Goal: Navigation & Orientation: Find specific page/section

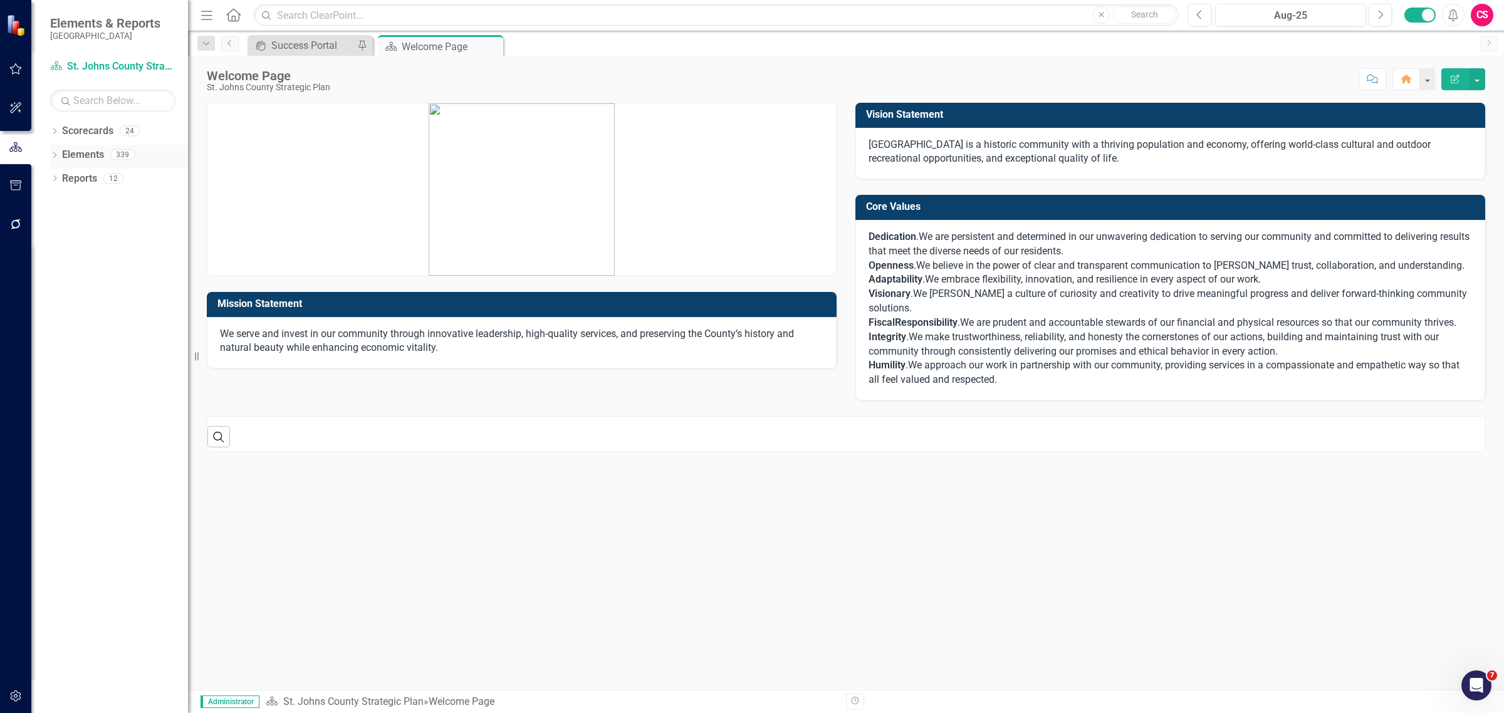
click at [55, 153] on icon "Dropdown" at bounding box center [54, 156] width 9 height 7
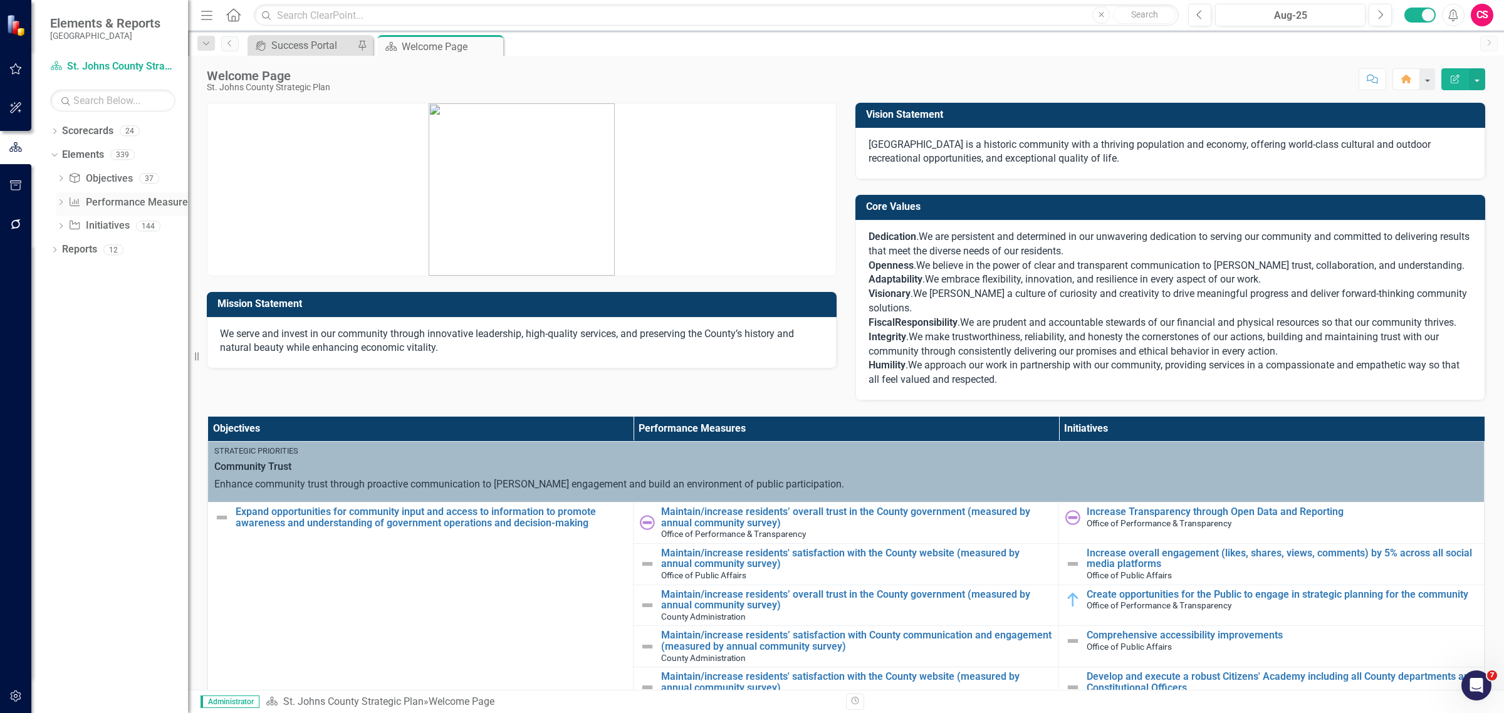
click at [98, 208] on link "Performance Measure Performance Measures" at bounding box center [130, 202] width 124 height 14
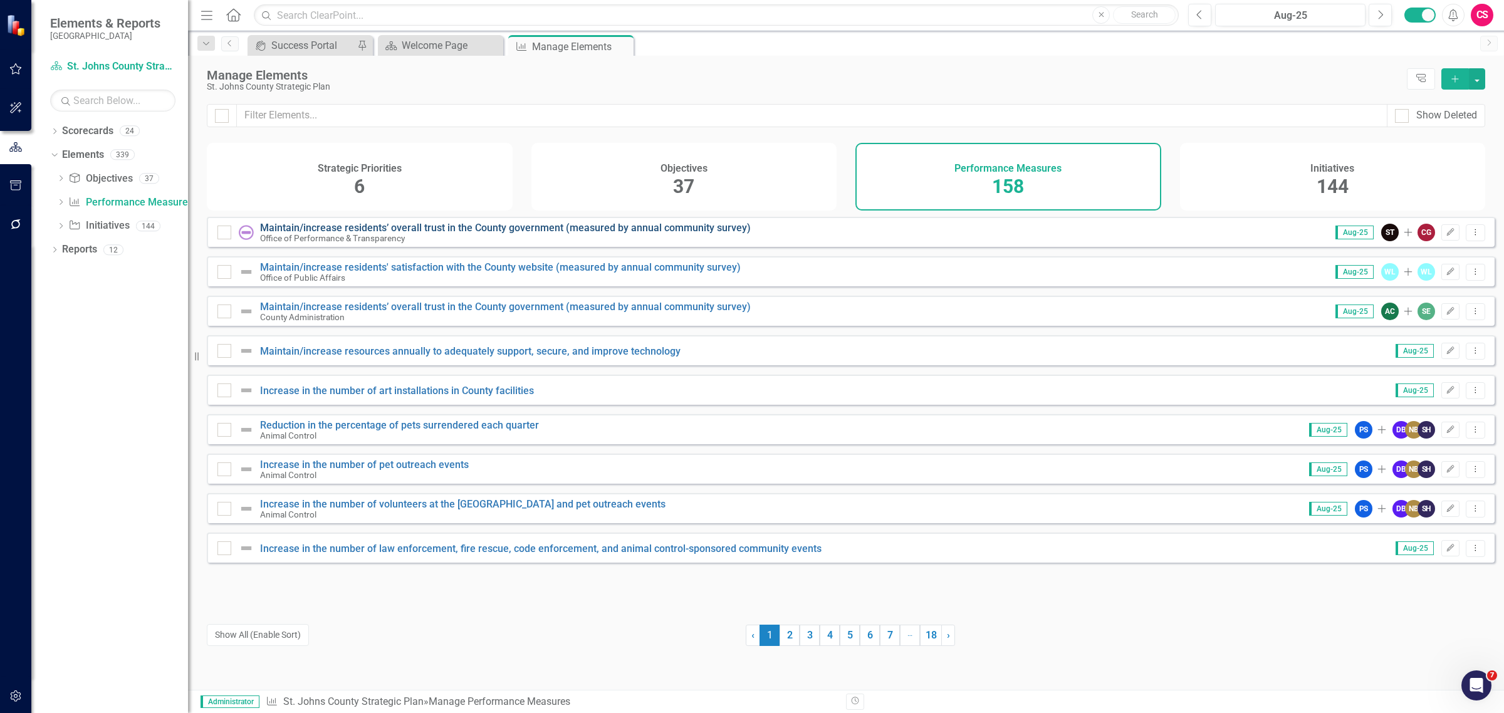
click at [467, 234] on link "Maintain/increase residents’ overall trust in the County government (measured b…" at bounding box center [505, 228] width 491 height 12
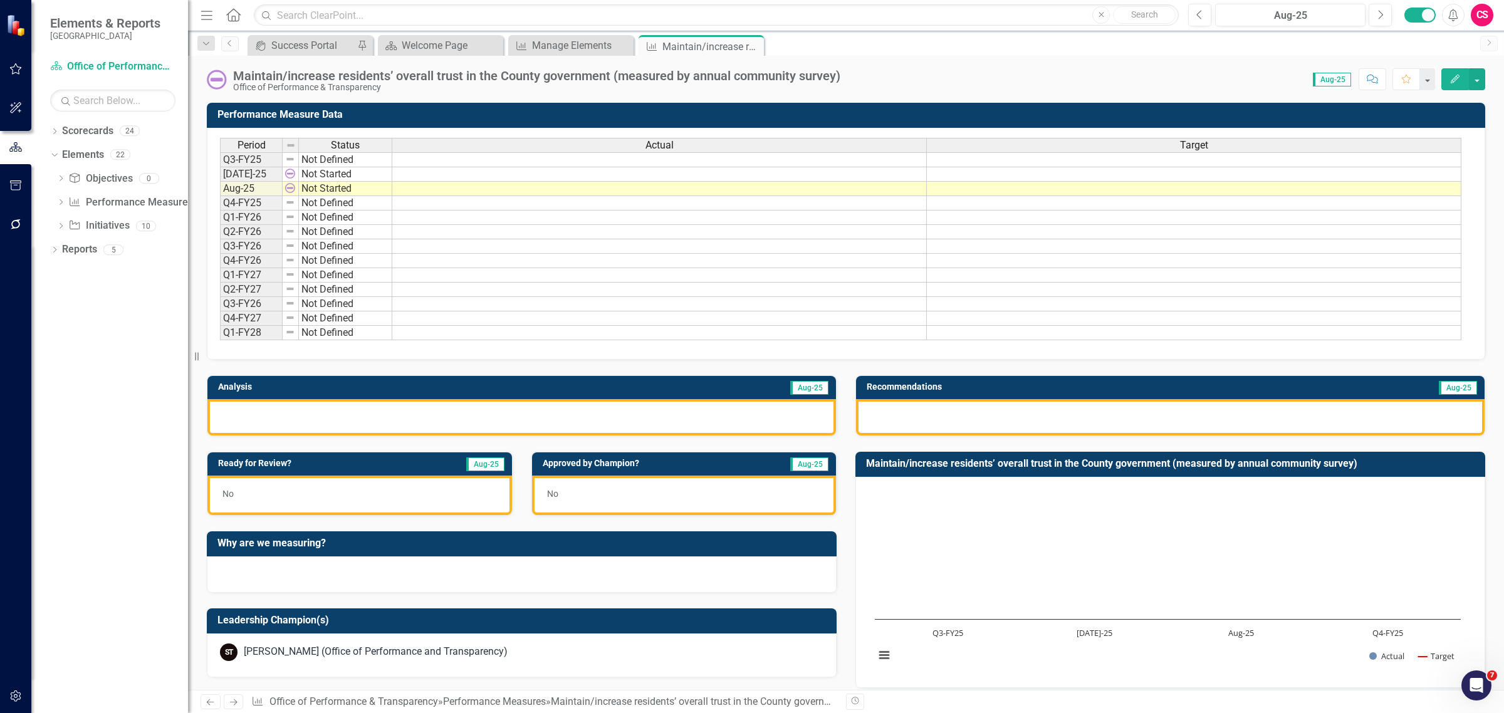
scroll to position [252, 0]
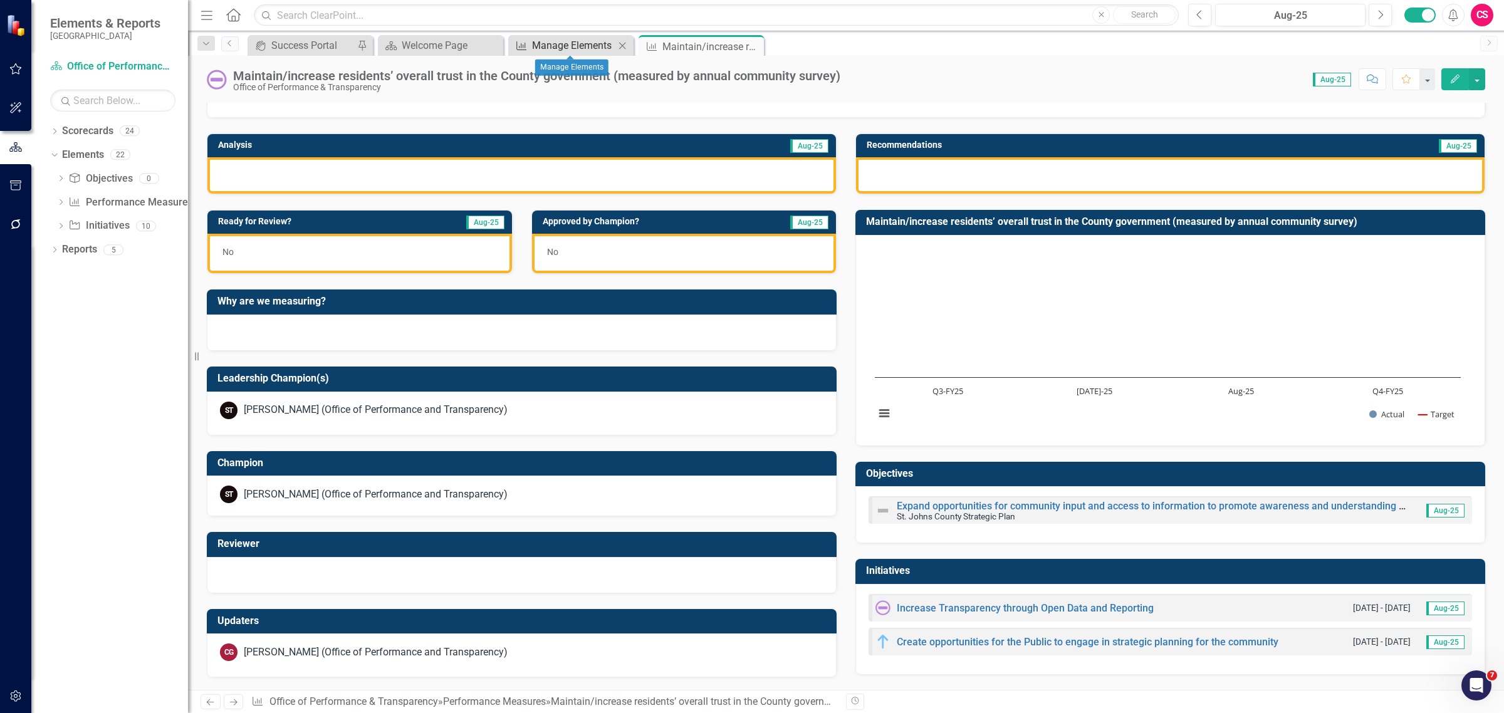
click at [556, 48] on div "Manage Elements" at bounding box center [573, 46] width 83 height 16
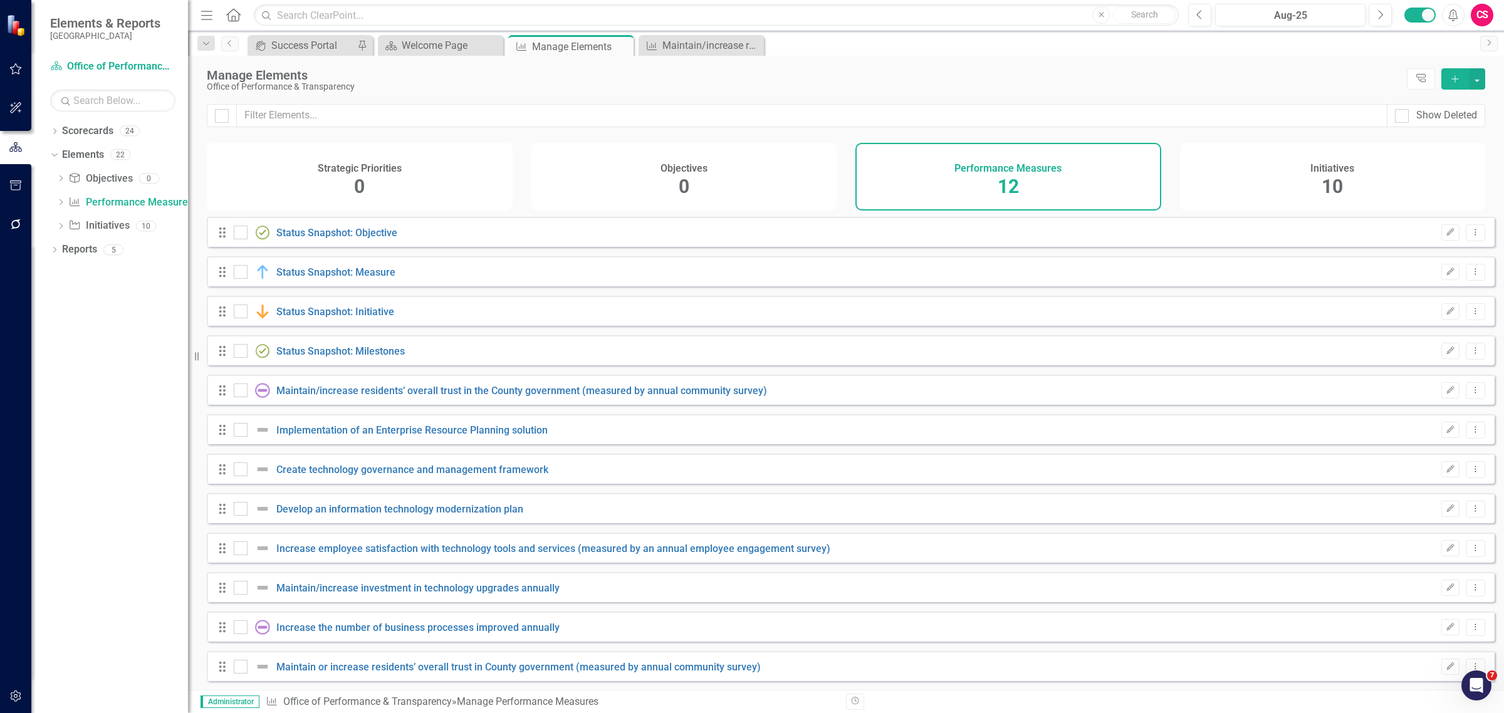
checkbox input "false"
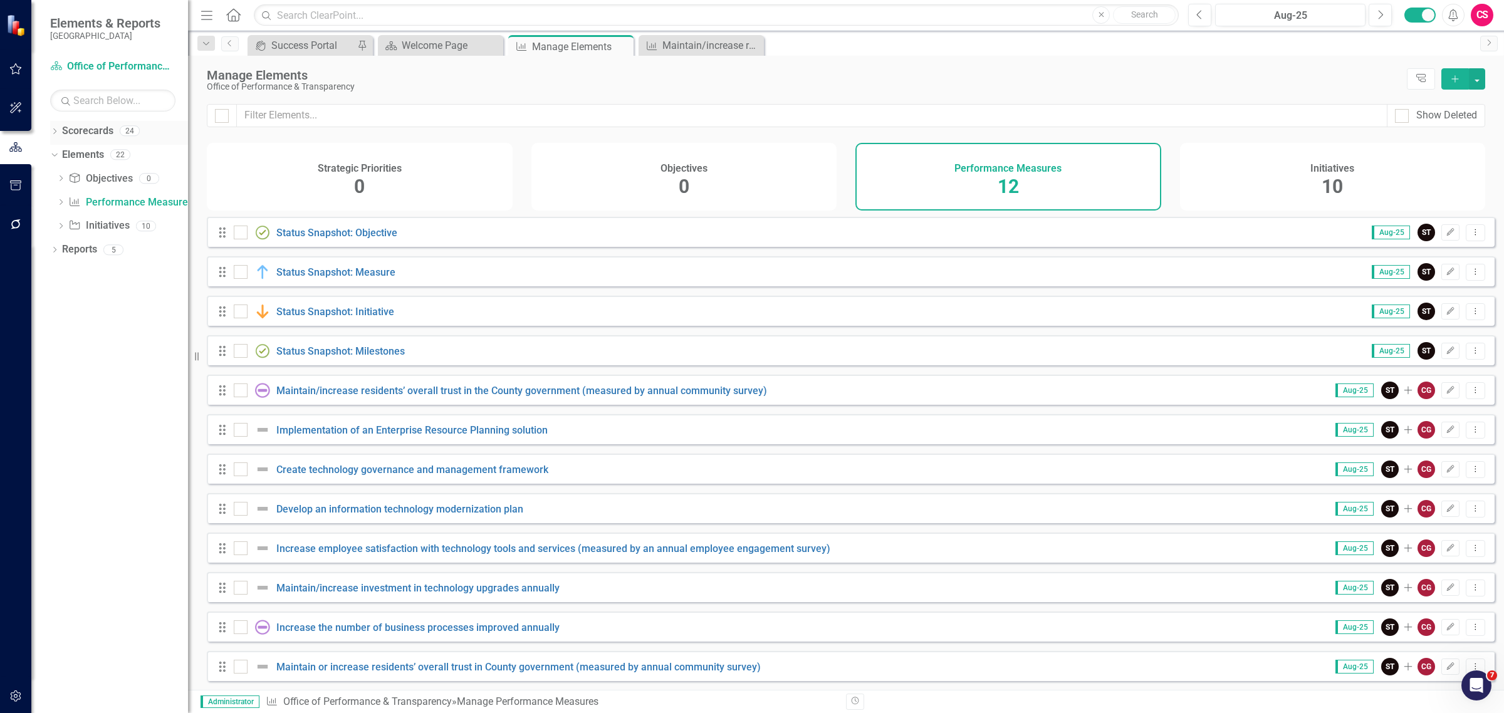
click at [52, 132] on icon "Dropdown" at bounding box center [54, 132] width 9 height 7
click at [89, 154] on link "St. Johns County Strategic Plan" at bounding box center [128, 155] width 119 height 14
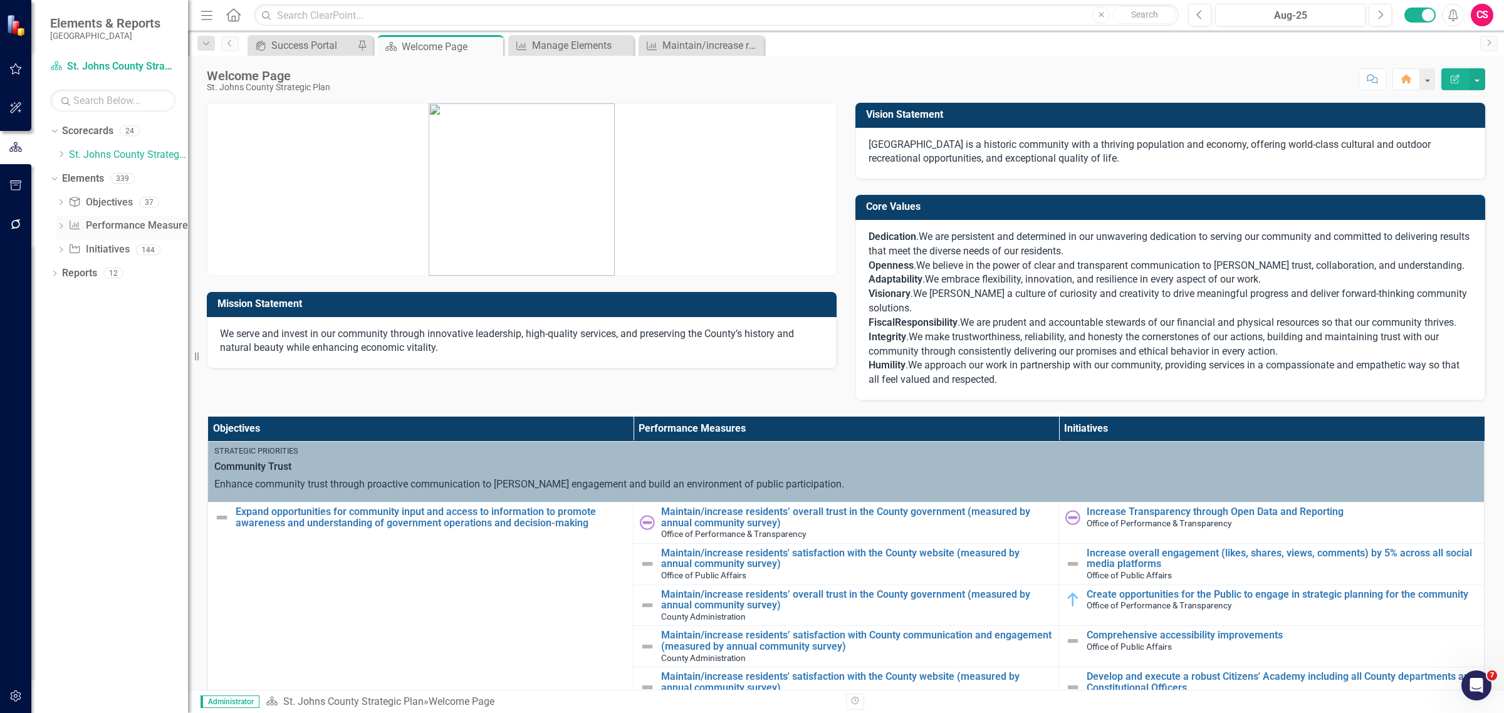
click at [82, 217] on div "Performance Measure Performance Measures" at bounding box center [130, 226] width 124 height 21
click at [82, 221] on link "Performance Measure Performance Measures" at bounding box center [130, 226] width 124 height 14
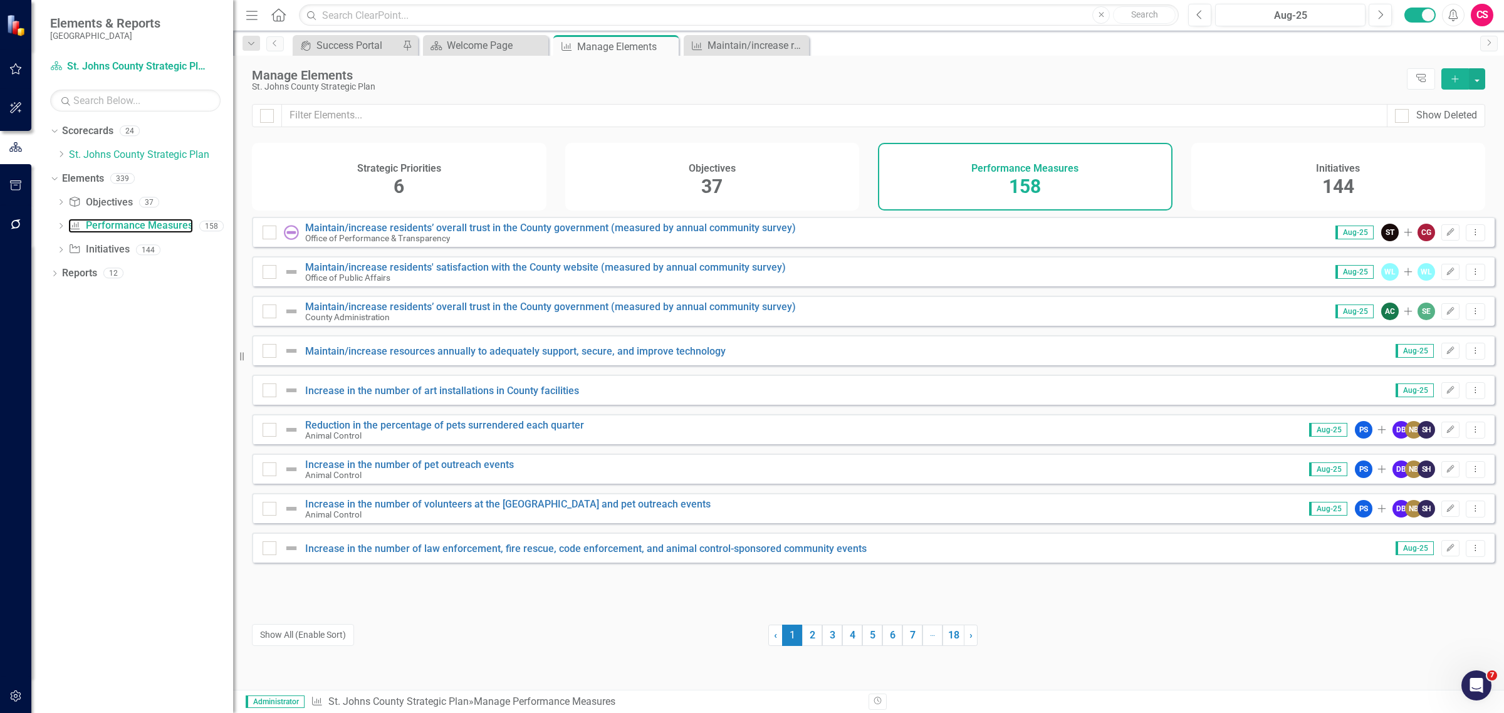
drag, startPoint x: 189, startPoint y: 192, endPoint x: 233, endPoint y: 188, distance: 44.7
click at [569, 36] on div "Performance Measure Manage Elements Pin Close" at bounding box center [615, 45] width 125 height 21
click at [781, 85] on div "St. Johns County Strategic Plan" at bounding box center [826, 86] width 1148 height 9
click at [331, 86] on div "St. Johns County Strategic Plan" at bounding box center [826, 86] width 1148 height 9
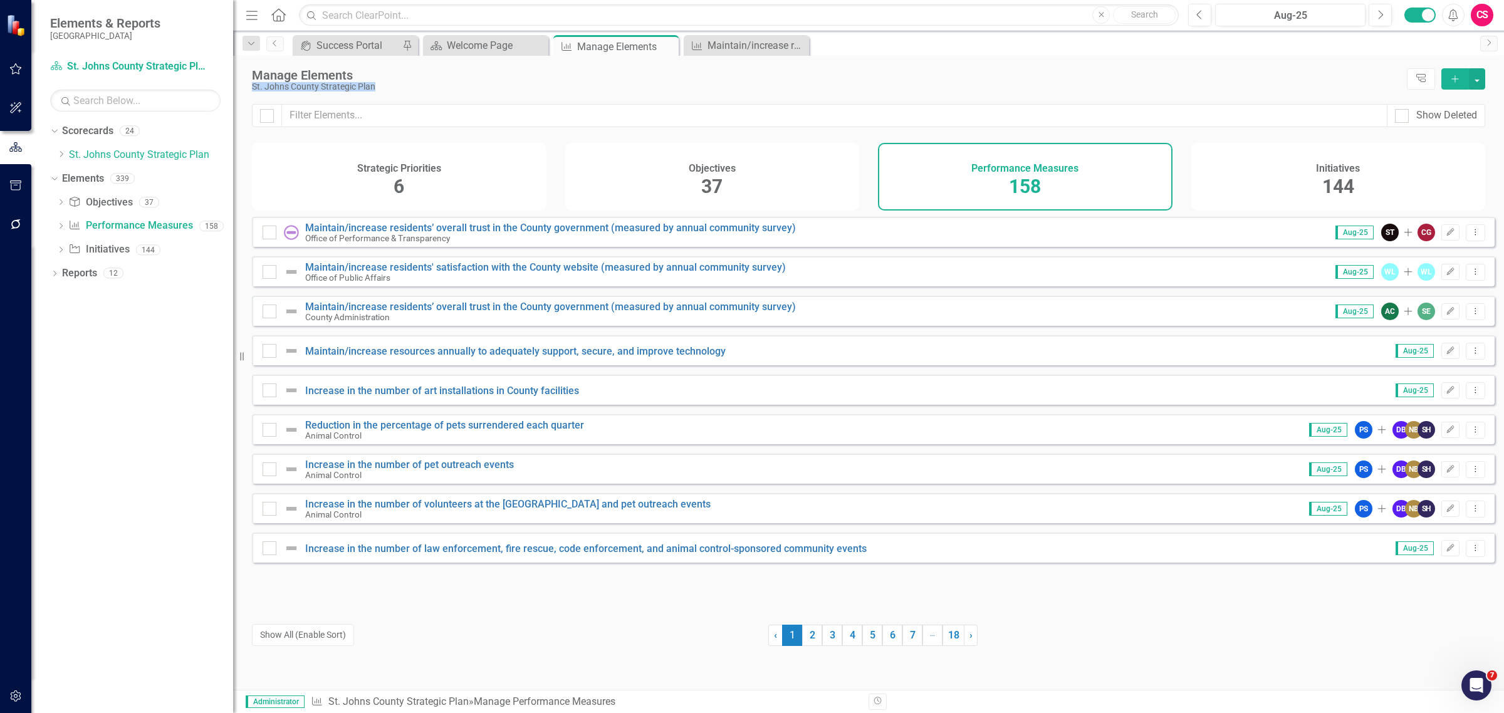
click at [331, 86] on div "St. Johns County Strategic Plan" at bounding box center [826, 86] width 1148 height 9
click at [506, 271] on link "Maintain/increase residents' satisfaction with the County website (measured by …" at bounding box center [545, 267] width 481 height 12
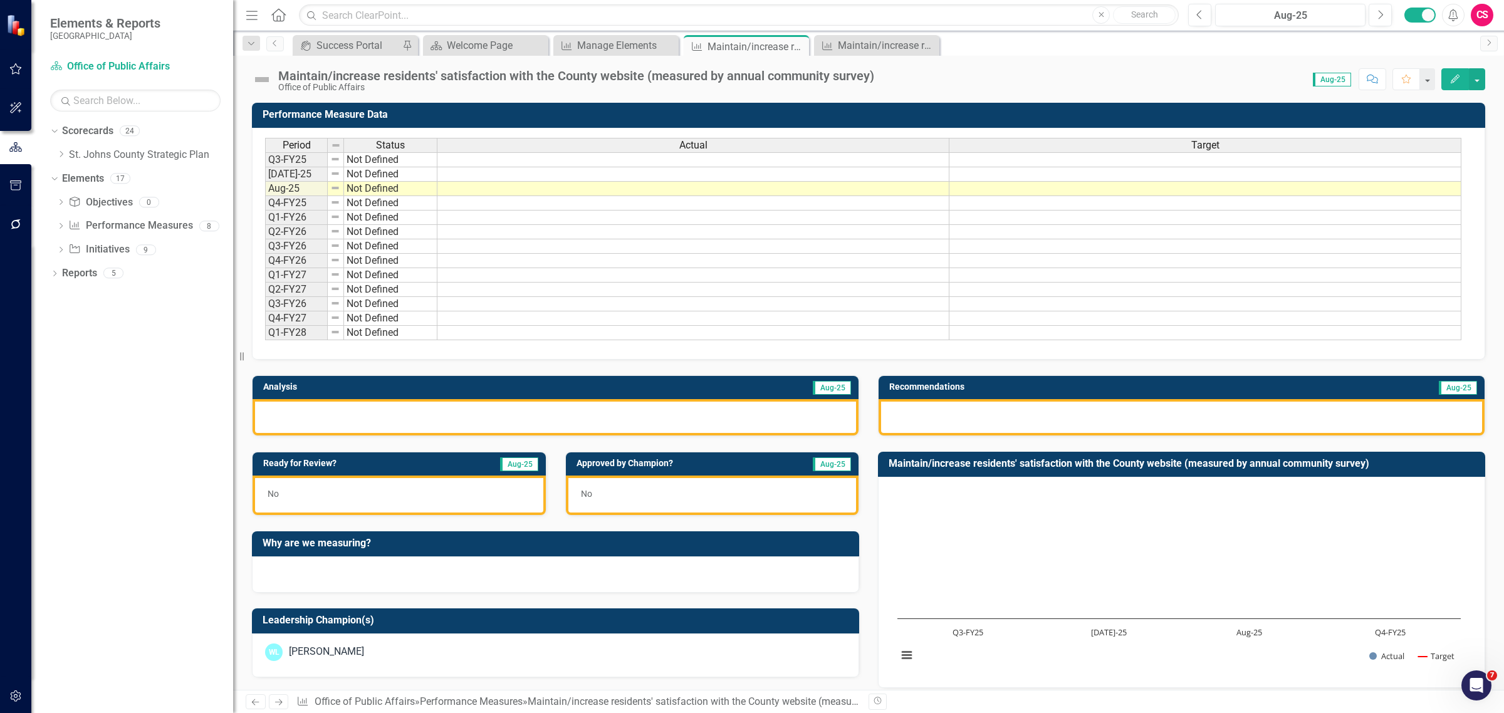
scroll to position [257, 0]
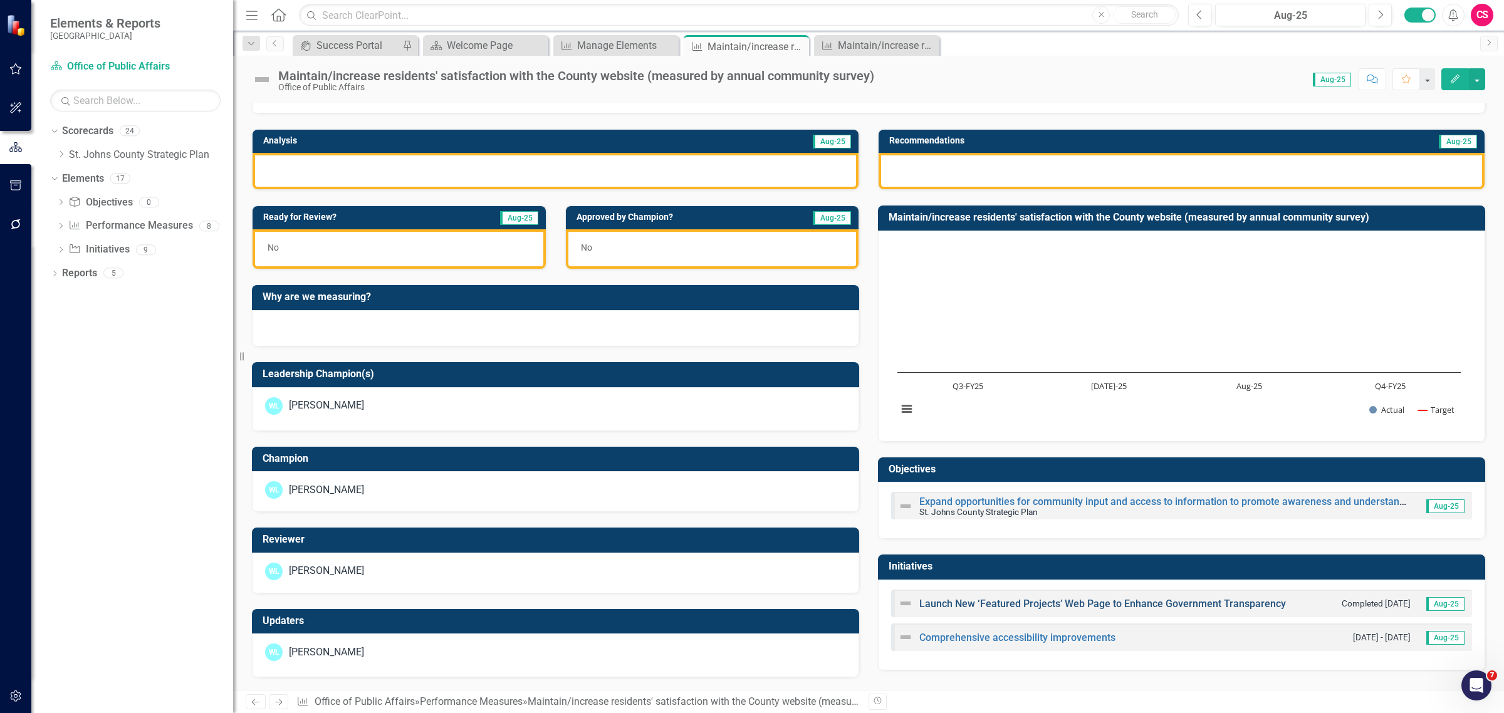
click at [979, 603] on link "Launch New ‘Featured Projects’ Web Page to Enhance Government Transparency" at bounding box center [1102, 604] width 367 height 12
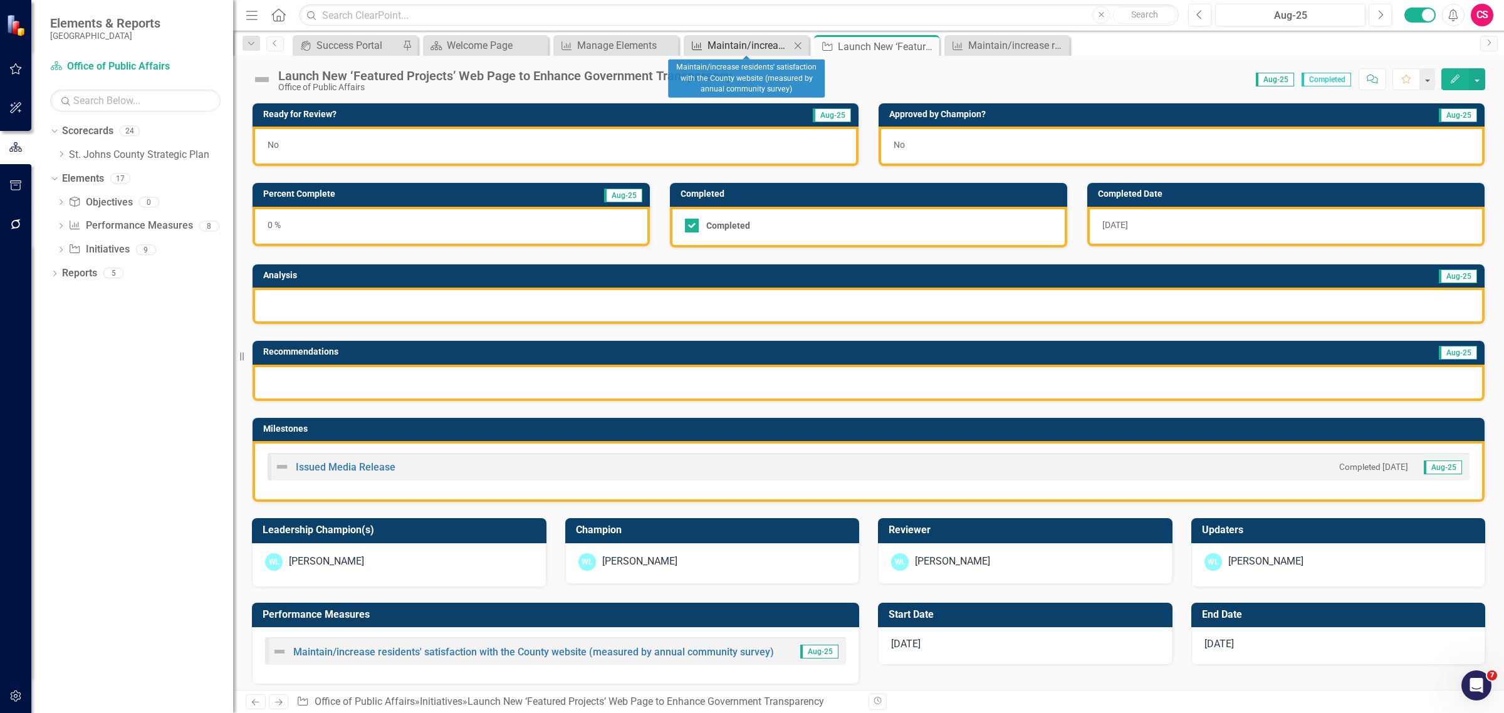
click at [722, 49] on div "Maintain/increase residents' satisfaction with the County website (measured by …" at bounding box center [748, 46] width 83 height 16
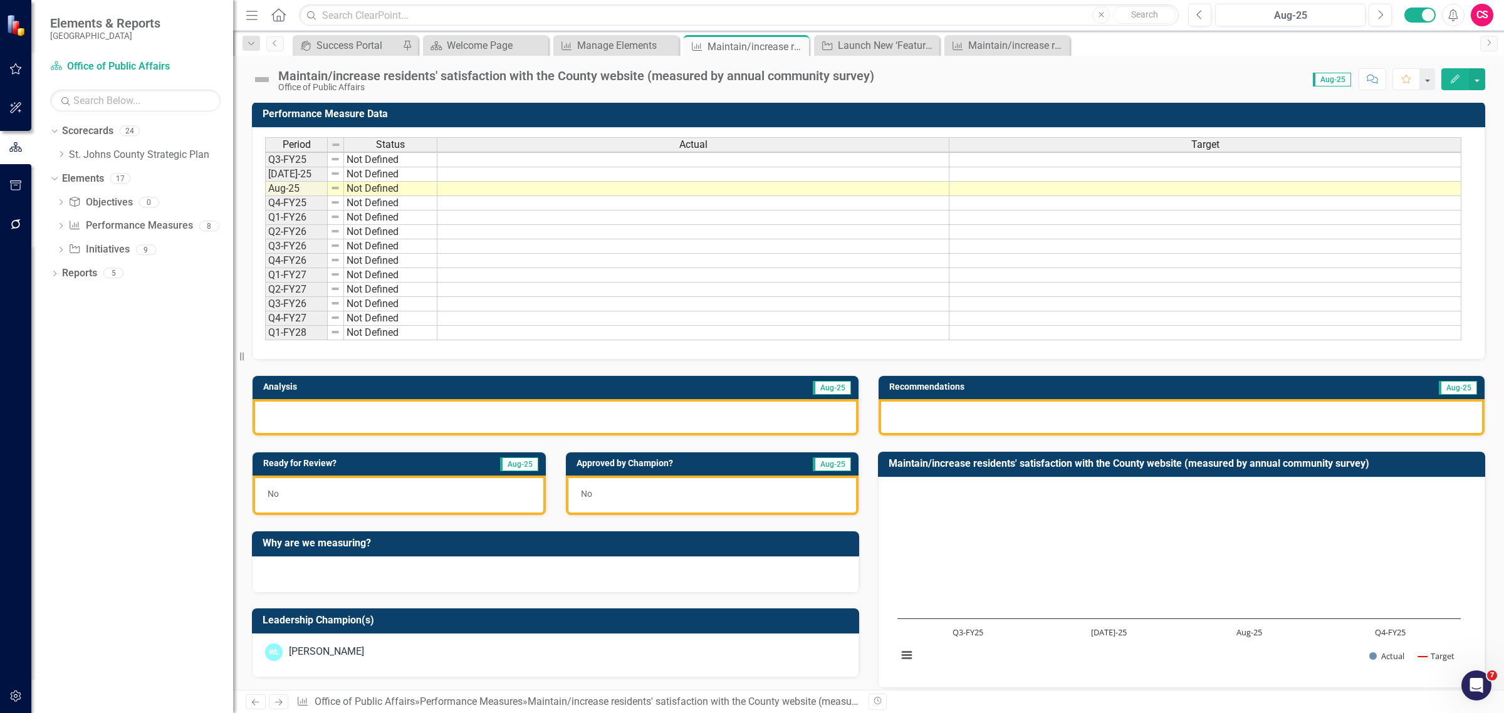
scroll to position [258, 0]
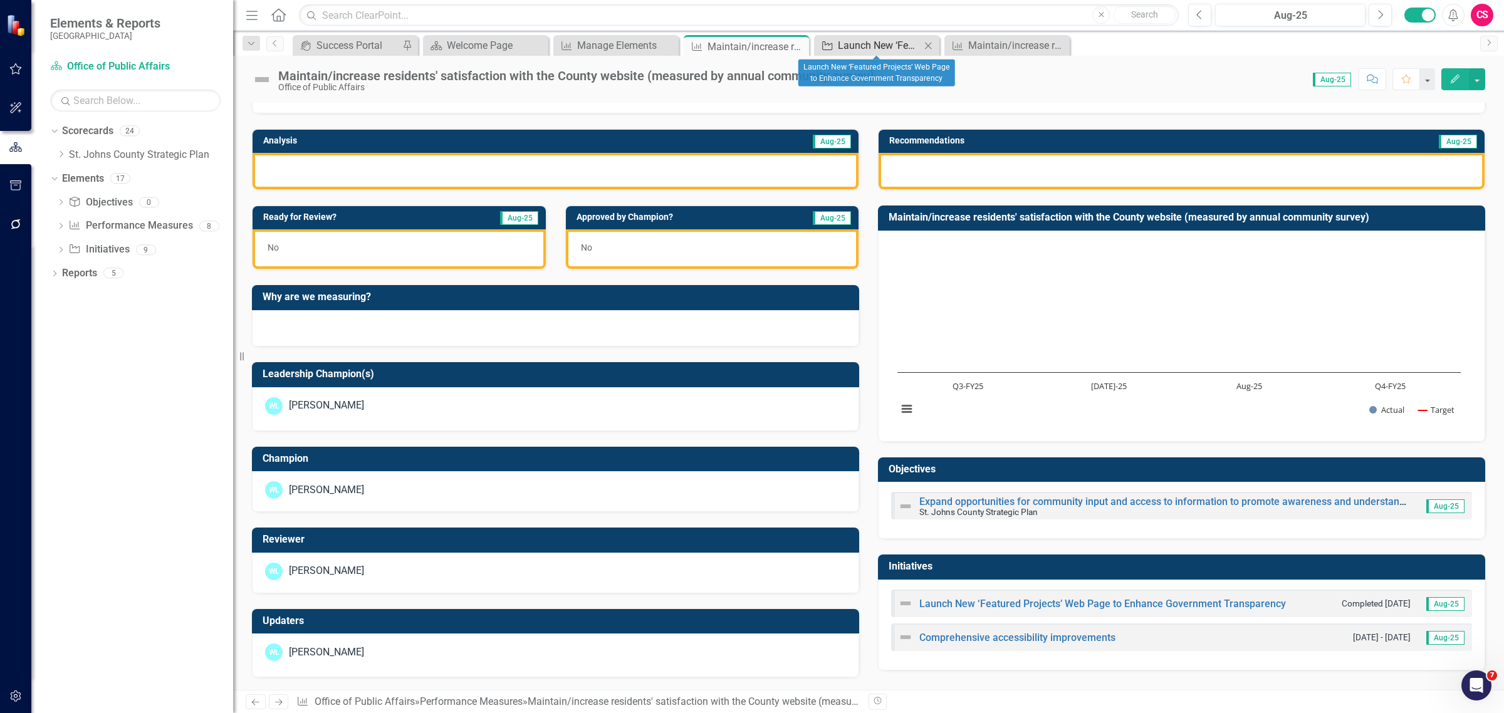
click at [863, 48] on div "Launch New ‘Featured Projects’ Web Page to Enhance Government Transparency" at bounding box center [879, 46] width 83 height 16
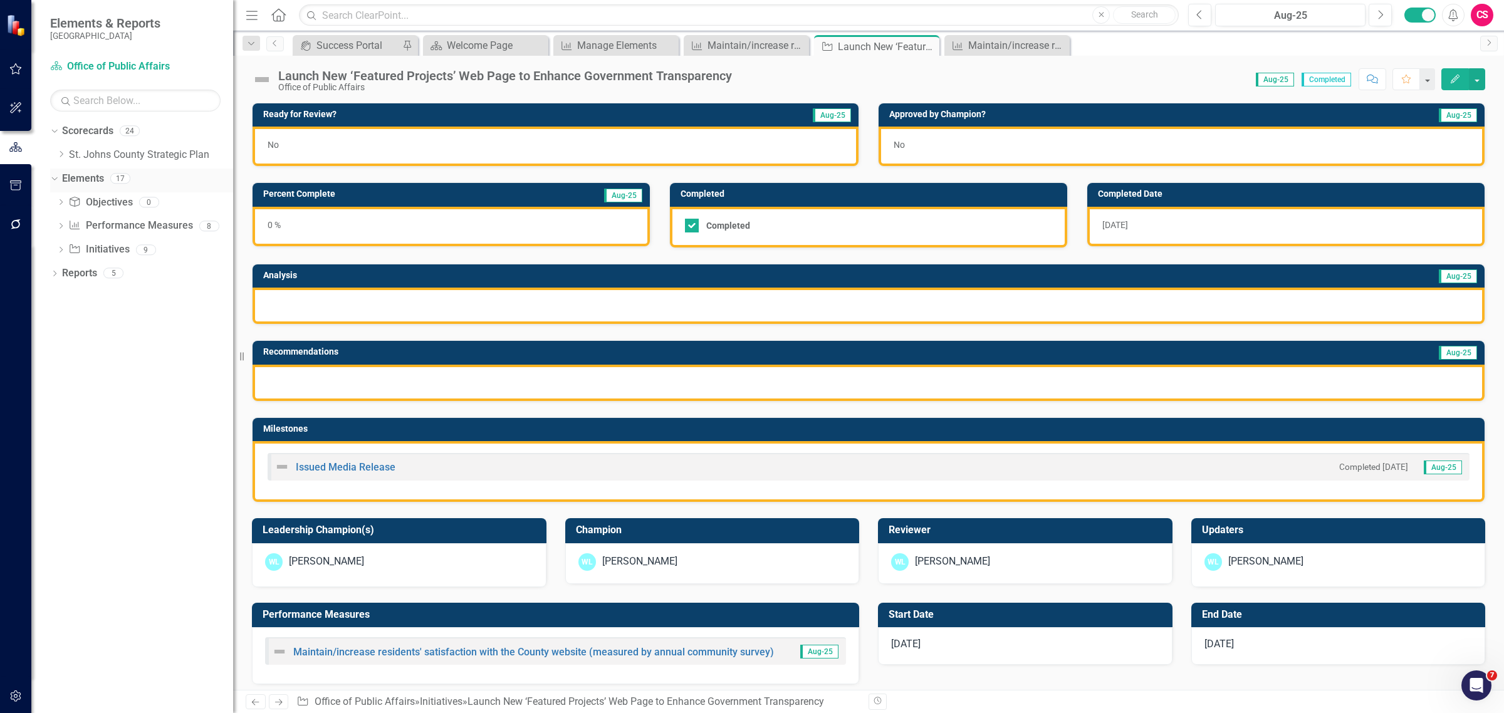
click at [86, 172] on link "Elements" at bounding box center [83, 179] width 42 height 14
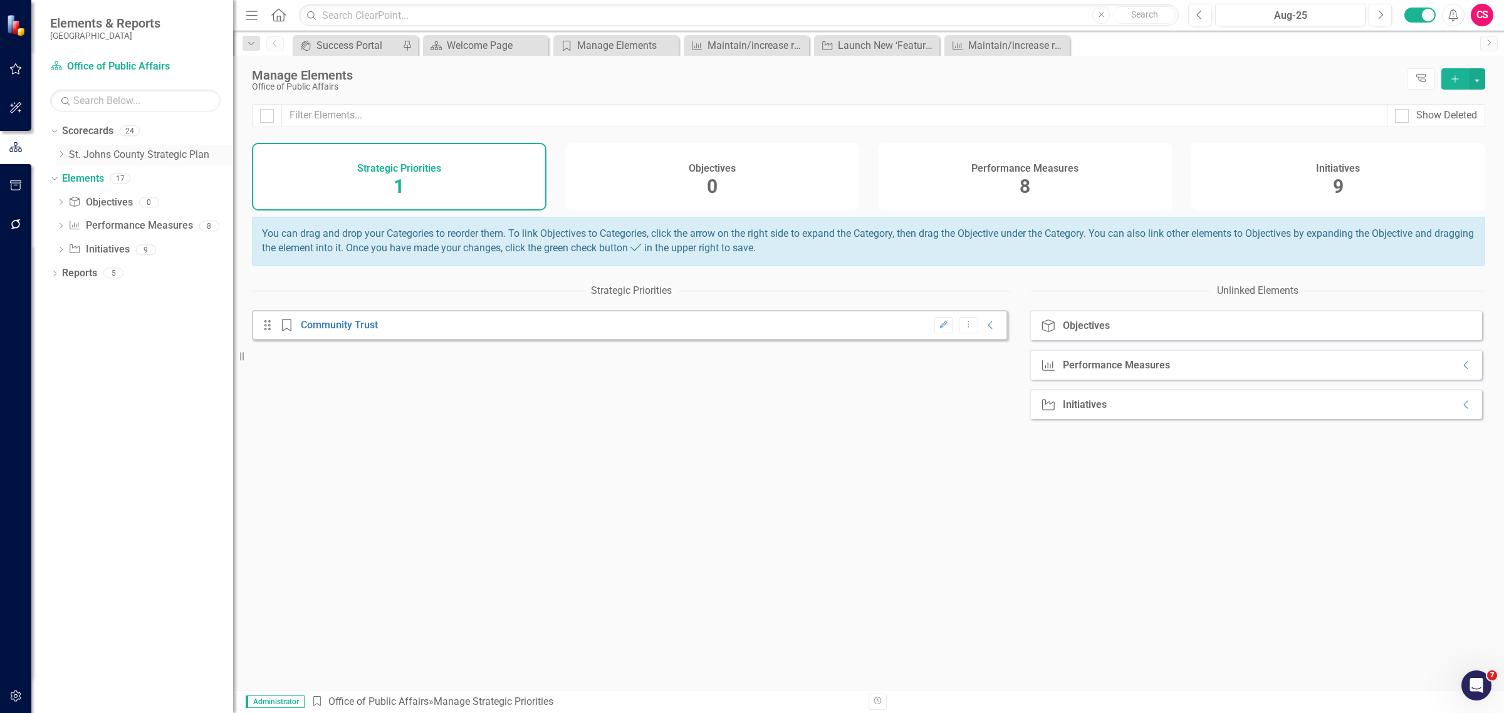
click at [89, 161] on link "St. Johns County Strategic Plan" at bounding box center [151, 155] width 164 height 14
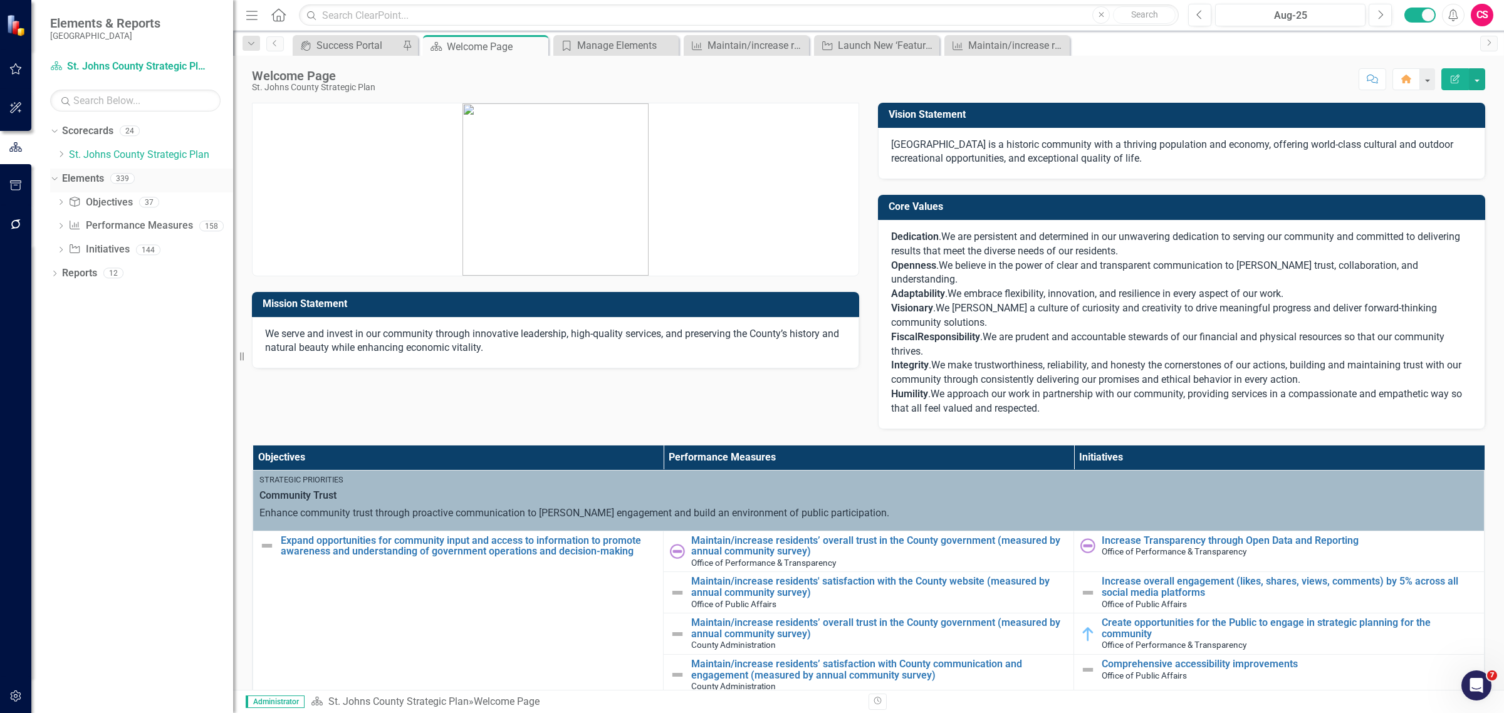
click at [76, 174] on link "Elements" at bounding box center [83, 179] width 42 height 14
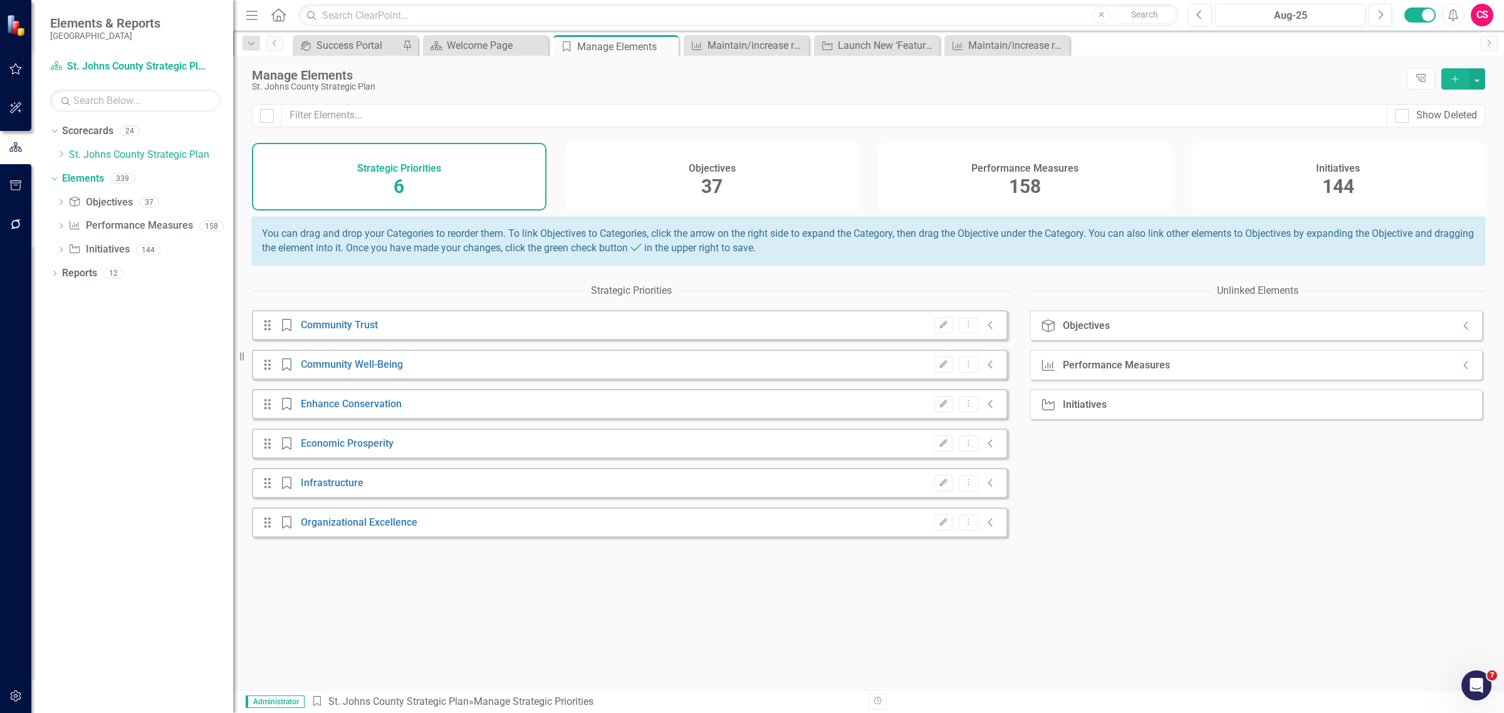
click at [353, 631] on div "Drag Strategic Priority Community Trust Edit Dropdown Menu Collapse Drag Strate…" at bounding box center [631, 500] width 759 height 380
click at [1018, 172] on h4 "Performance Measures" at bounding box center [1024, 168] width 107 height 11
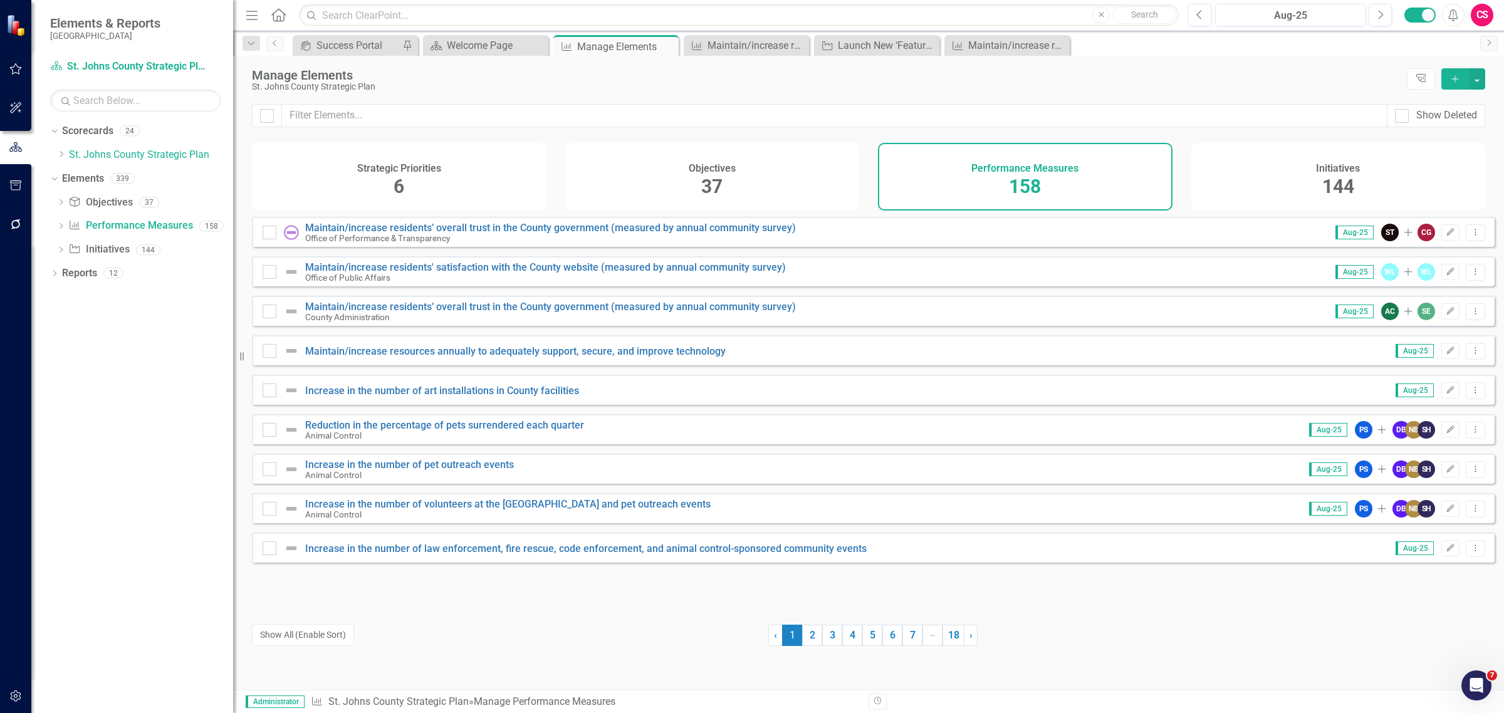
click at [706, 199] on div "37" at bounding box center [711, 187] width 21 height 27
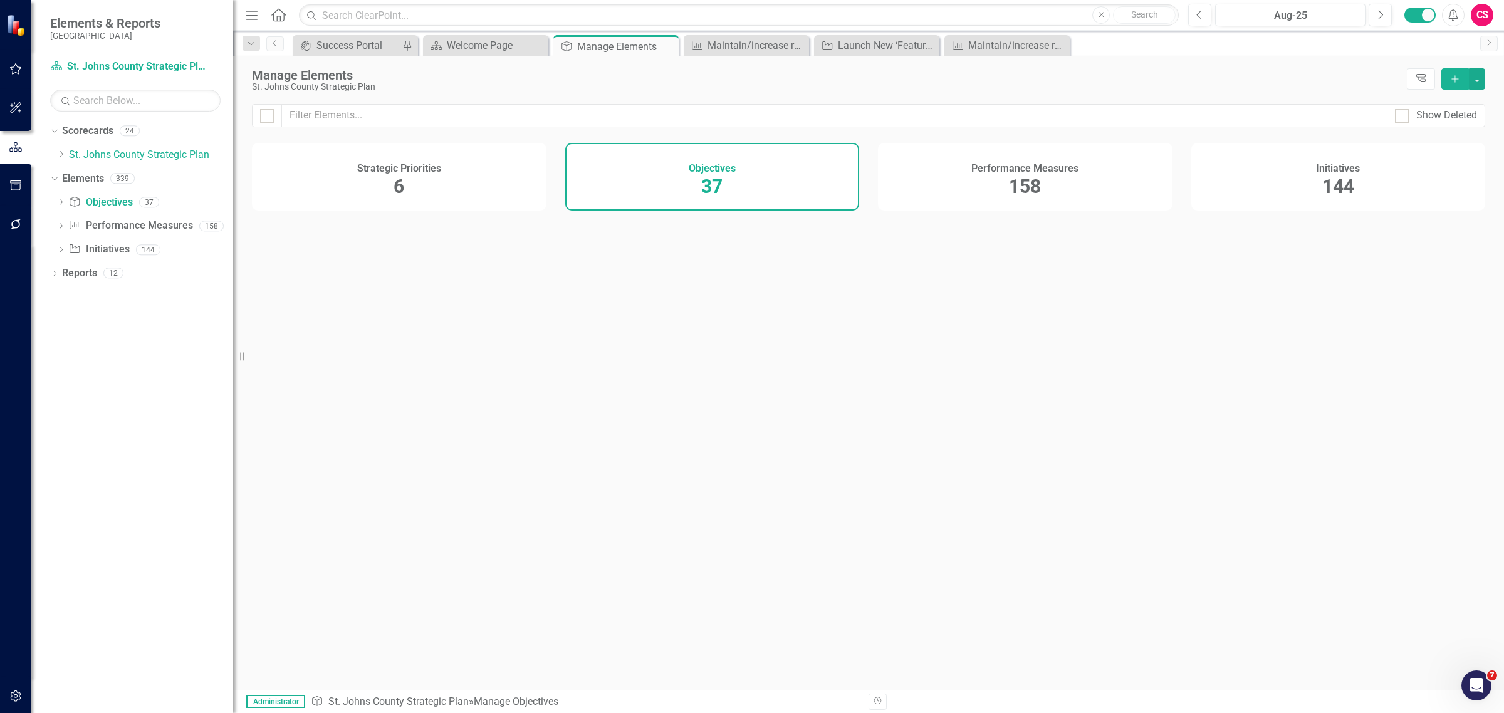
checkbox input "false"
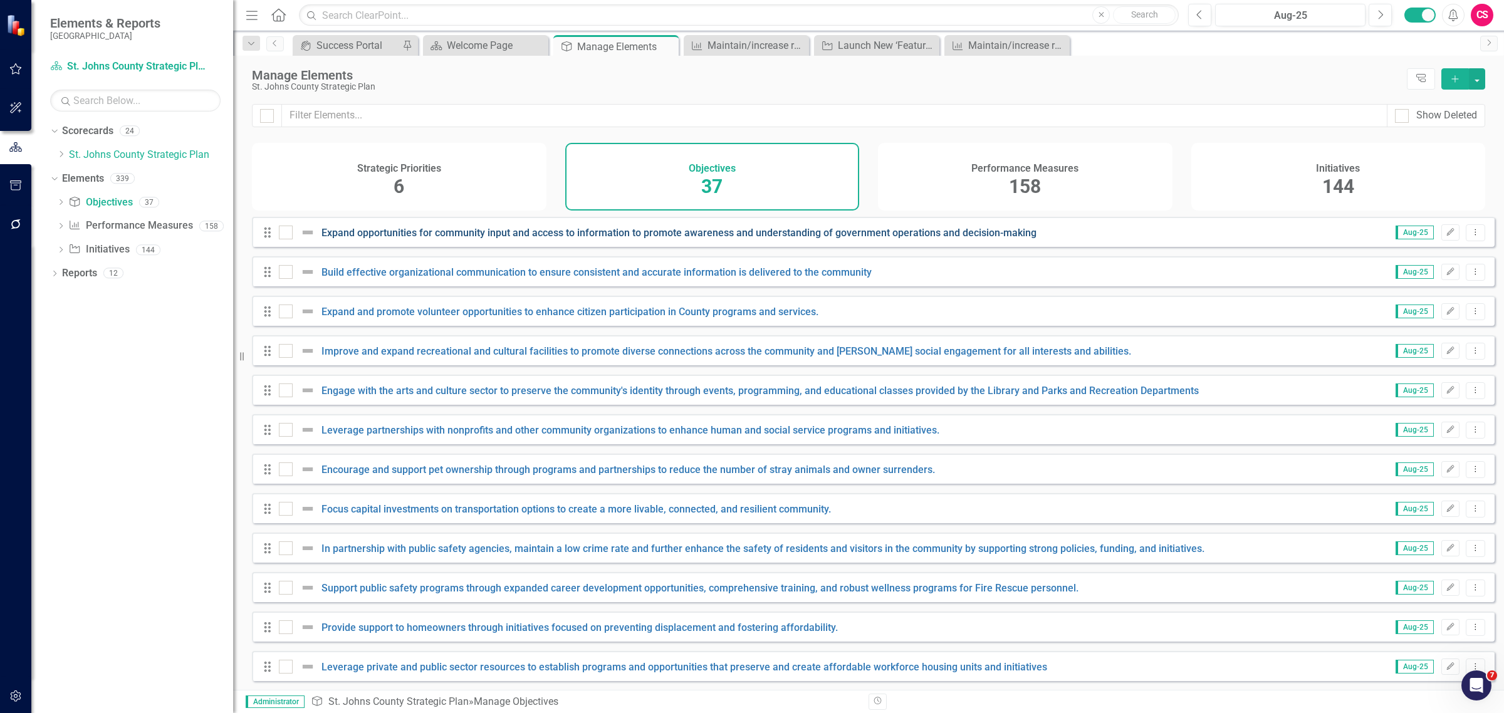
click at [467, 239] on link "Expand opportunities for community input and access to information to promote a…" at bounding box center [678, 233] width 715 height 12
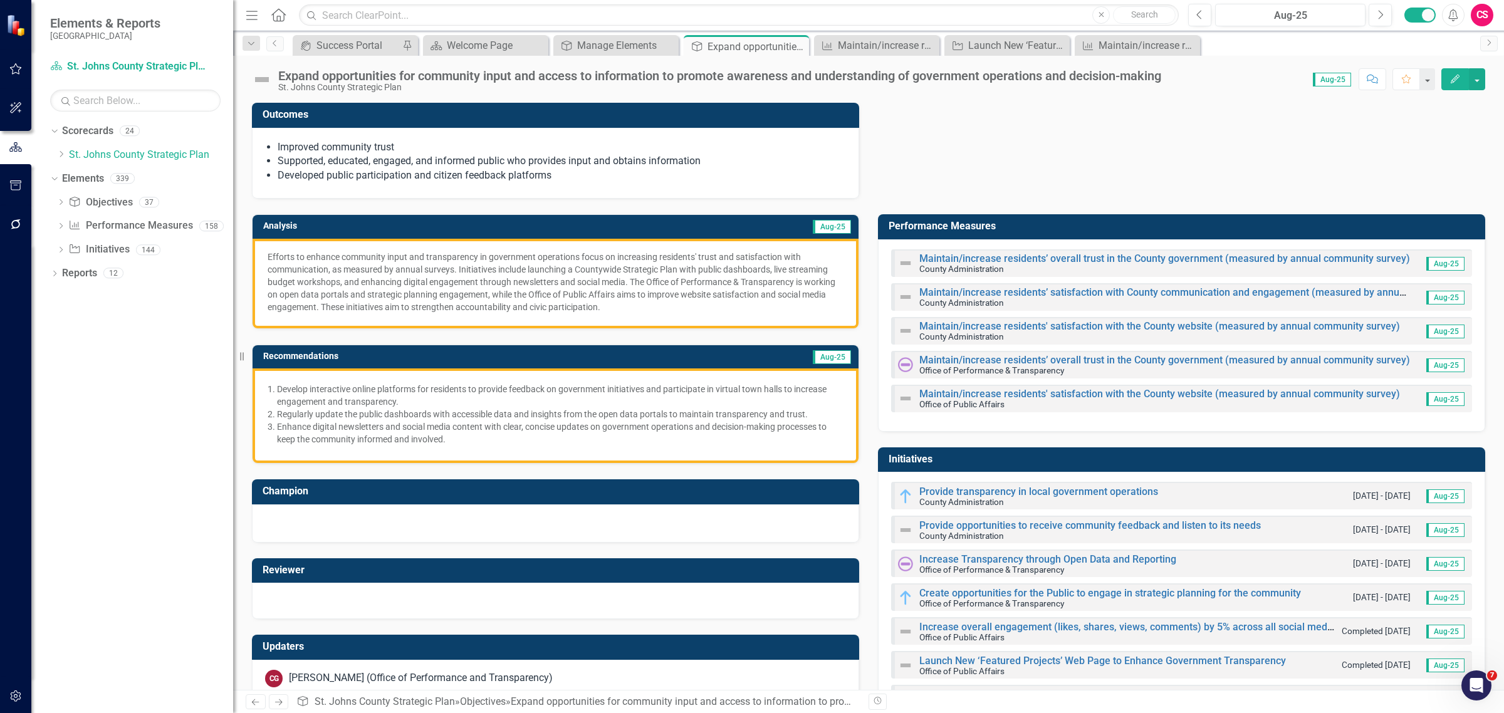
scroll to position [1, 0]
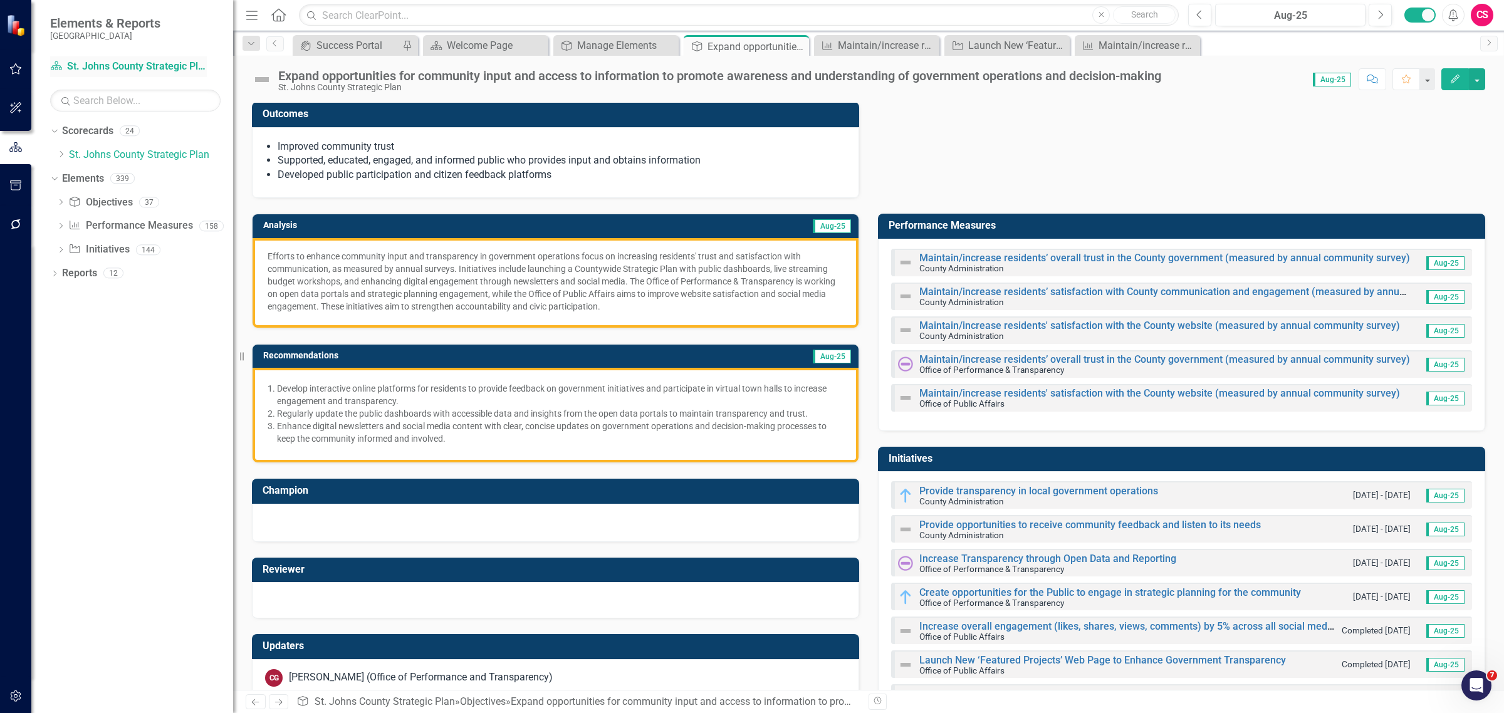
click at [110, 66] on link "Scorecard St. Johns County Strategic Plan" at bounding box center [128, 67] width 157 height 14
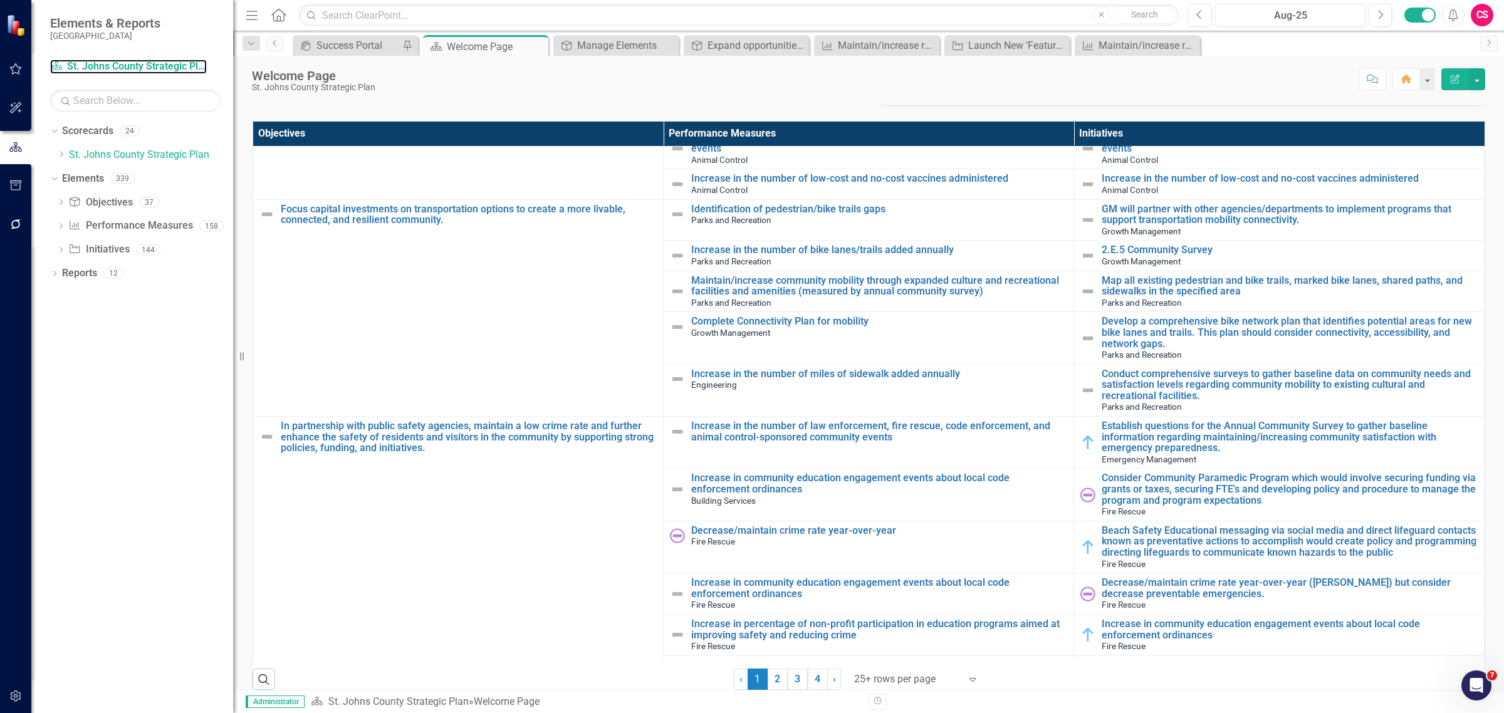
scroll to position [2638, 0]
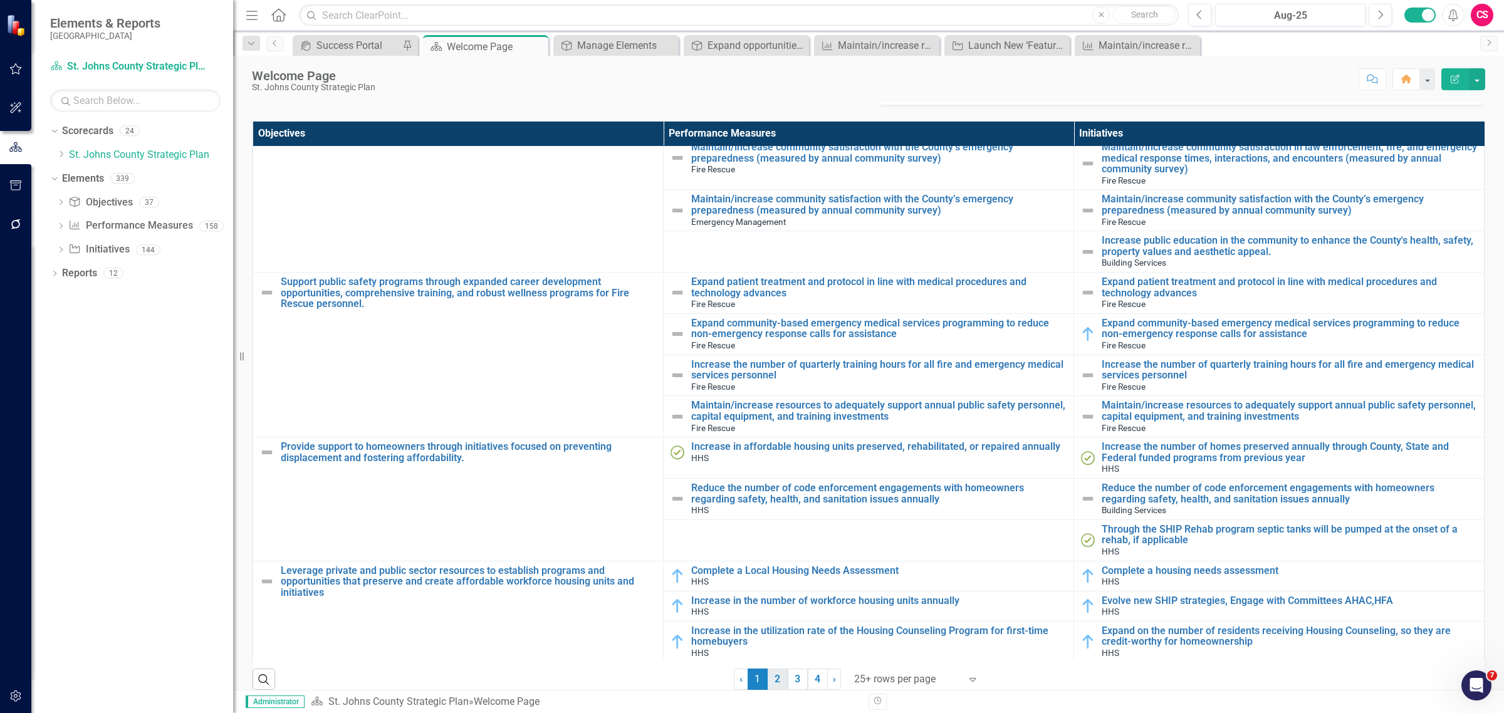
click at [780, 668] on link "2" at bounding box center [777, 678] width 20 height 21
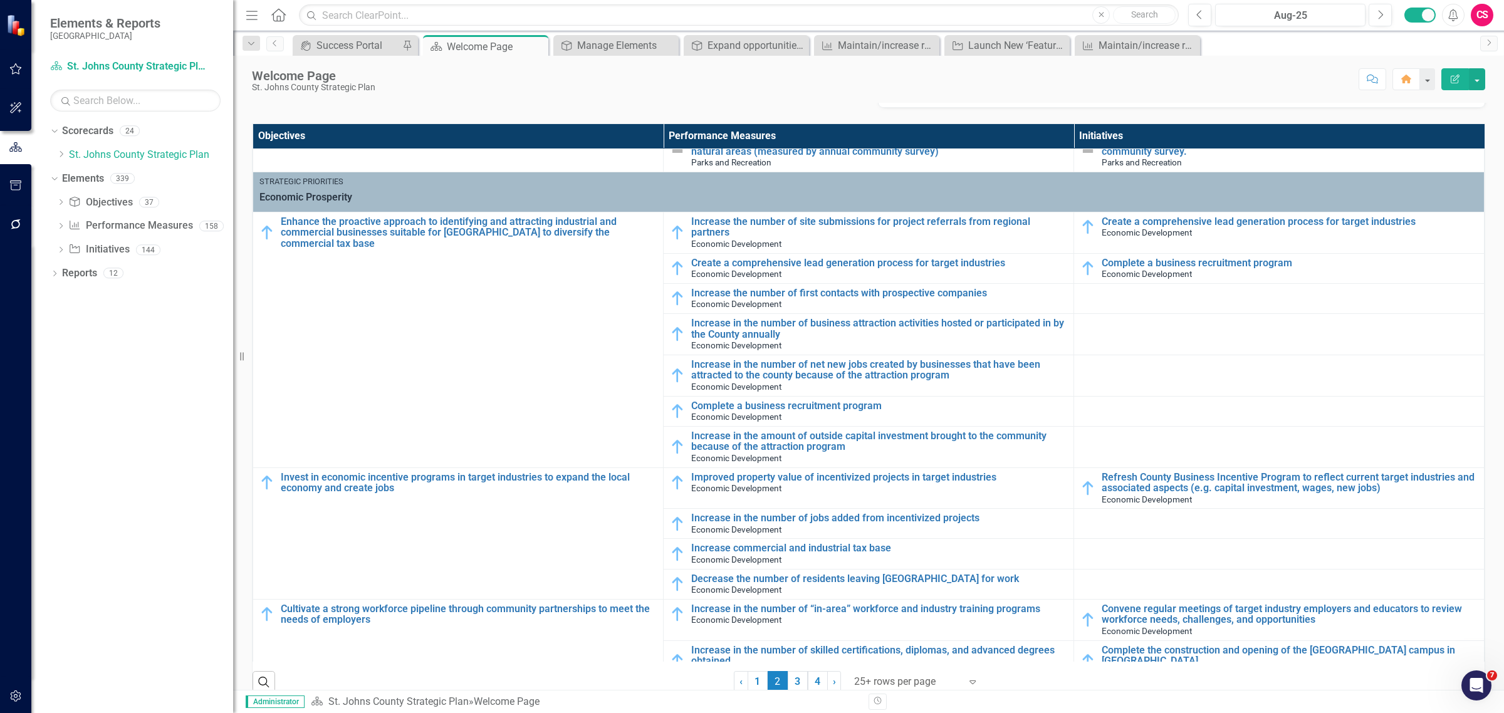
scroll to position [769, 0]
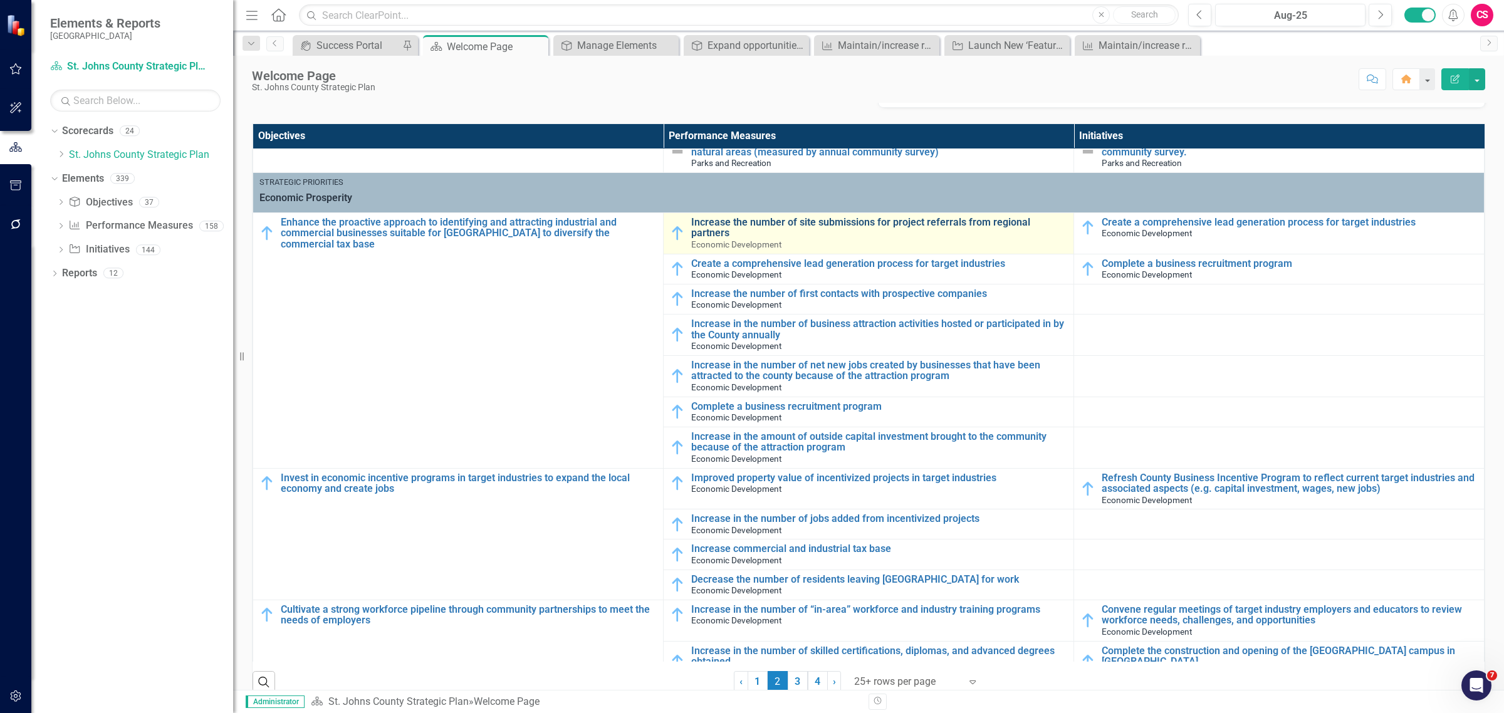
click at [739, 217] on link "Increase the number of site submissions for project referrals from regional par…" at bounding box center [879, 228] width 376 height 22
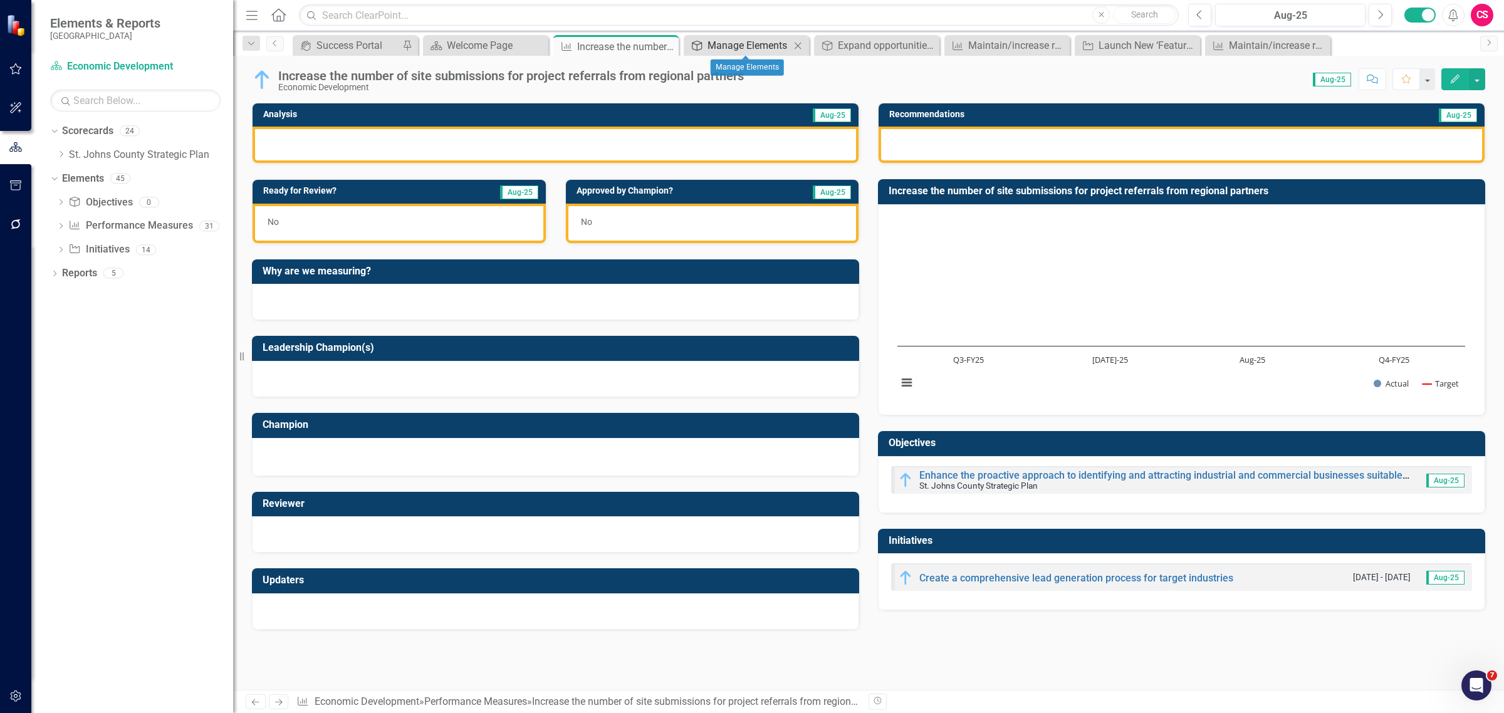
click at [754, 44] on div "Manage Elements" at bounding box center [748, 46] width 83 height 16
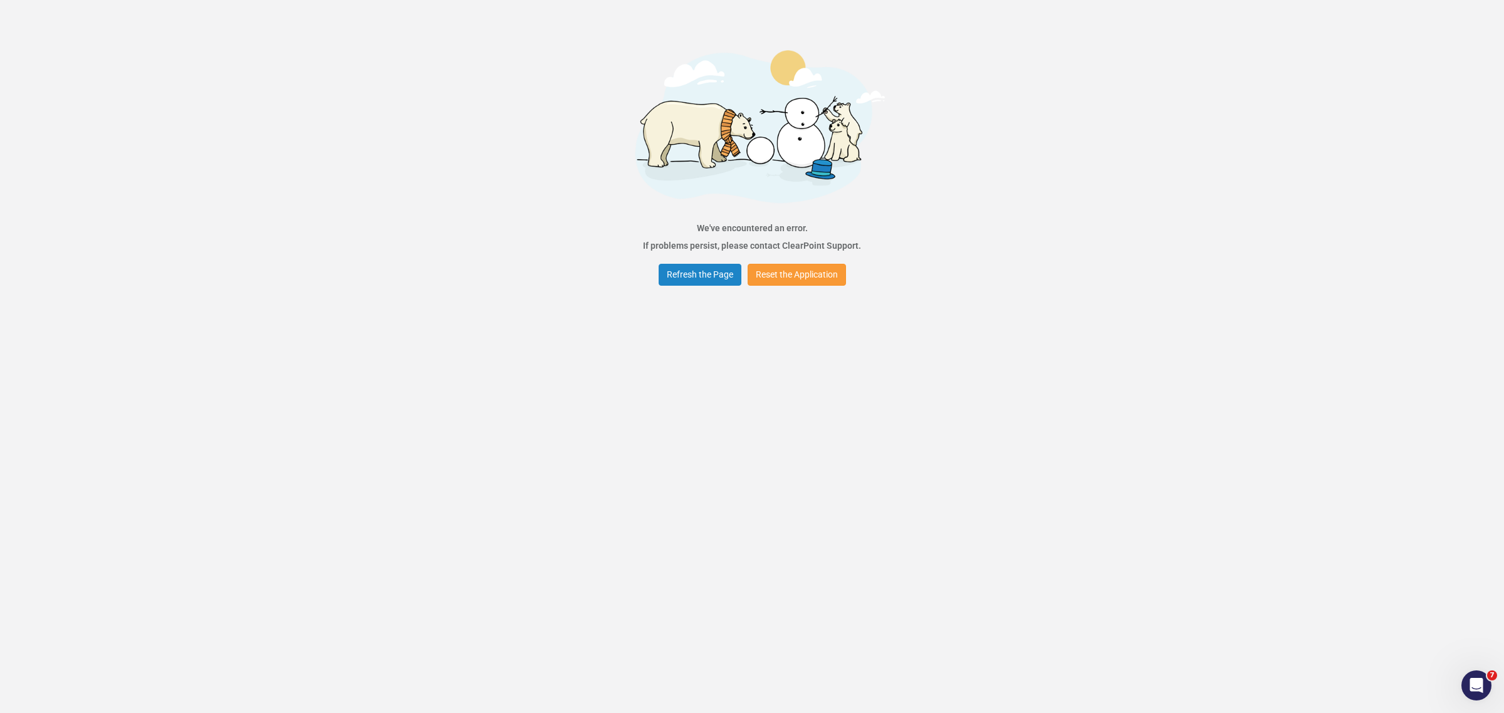
click at [769, 280] on button "Reset the Application" at bounding box center [796, 275] width 98 height 22
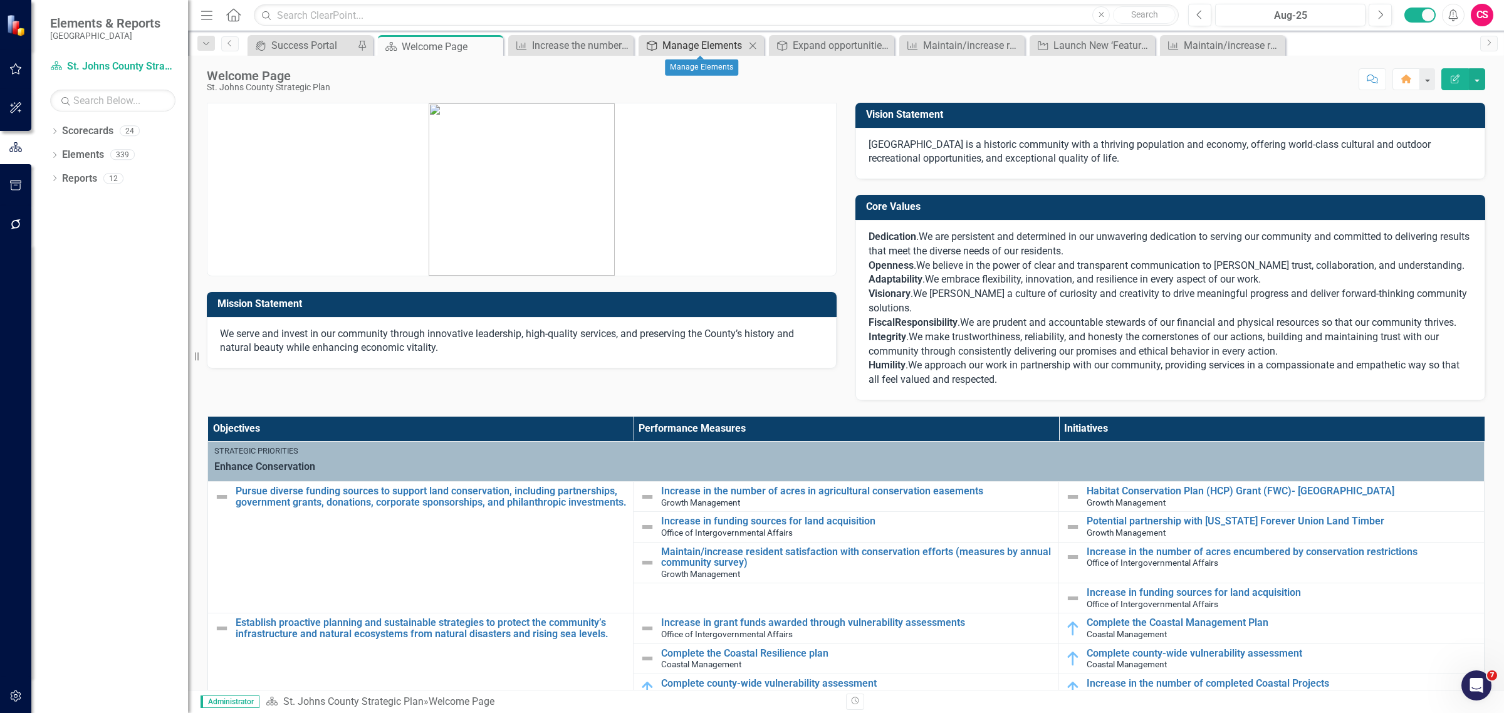
click at [703, 44] on div "Manage Elements" at bounding box center [703, 46] width 83 height 16
